Goal: Task Accomplishment & Management: Manage account settings

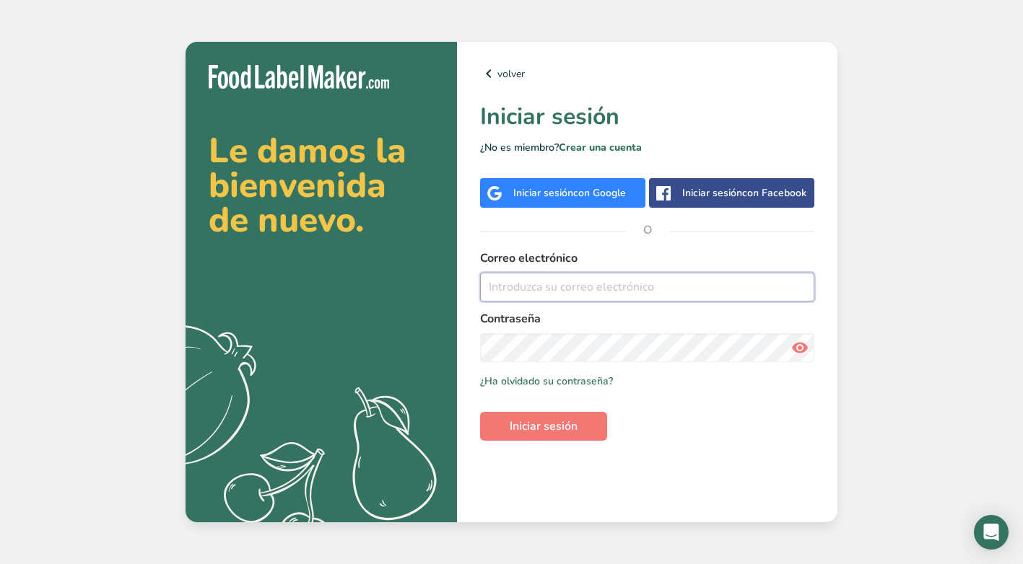
click at [635, 287] on input "email" at bounding box center [647, 287] width 334 height 29
click at [841, 369] on div "Le damos la bienvenida de nuevo. .a{fill:#f5f3ed;} volver Iniciar sesión ¿No es…" at bounding box center [511, 282] width 1023 height 564
click at [605, 291] on input "email" at bounding box center [647, 287] width 334 height 29
click at [480, 412] on button "Iniciar sesión" at bounding box center [543, 426] width 127 height 29
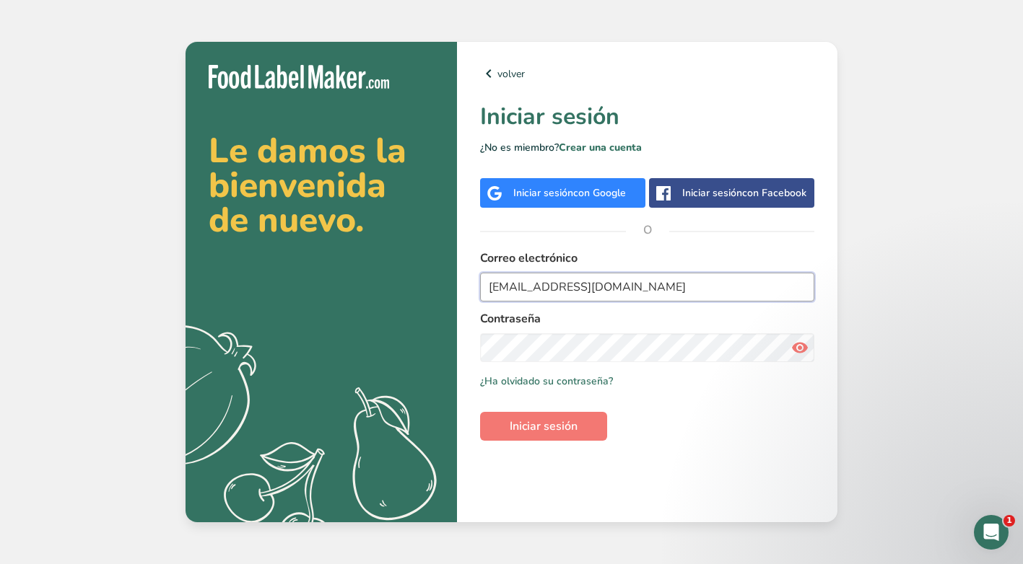
click at [693, 287] on input "fecolkim.gerencia@gmail.com" at bounding box center [647, 287] width 334 height 29
drag, startPoint x: 670, startPoint y: 288, endPoint x: 424, endPoint y: 263, distance: 247.4
click at [424, 263] on section "Le damos la bienvenida de nuevo. .a{fill:#f5f3ed;} volver Iniciar sesión ¿No es…" at bounding box center [511, 282] width 652 height 481
type input "lainalievano@hotmail.com"
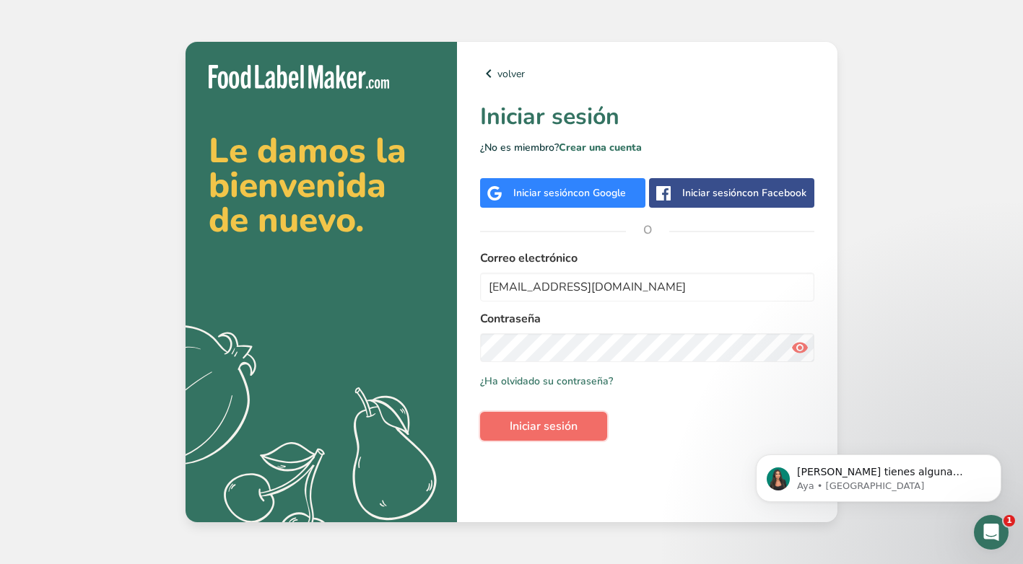
click at [548, 427] on span "Iniciar sesión" at bounding box center [543, 426] width 68 height 17
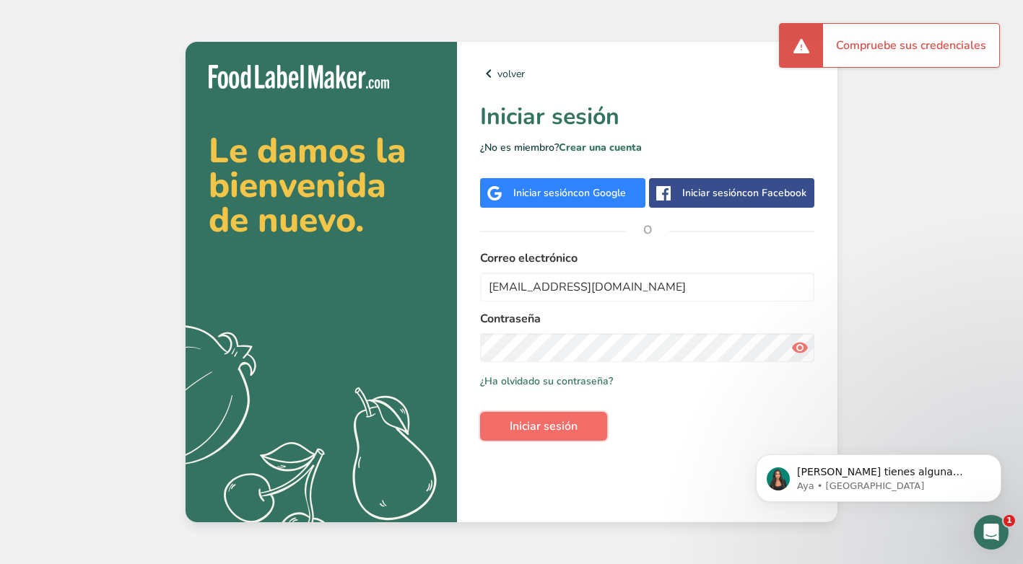
click at [530, 428] on span "Iniciar sesión" at bounding box center [543, 426] width 68 height 17
